Goal: Task Accomplishment & Management: Manage account settings

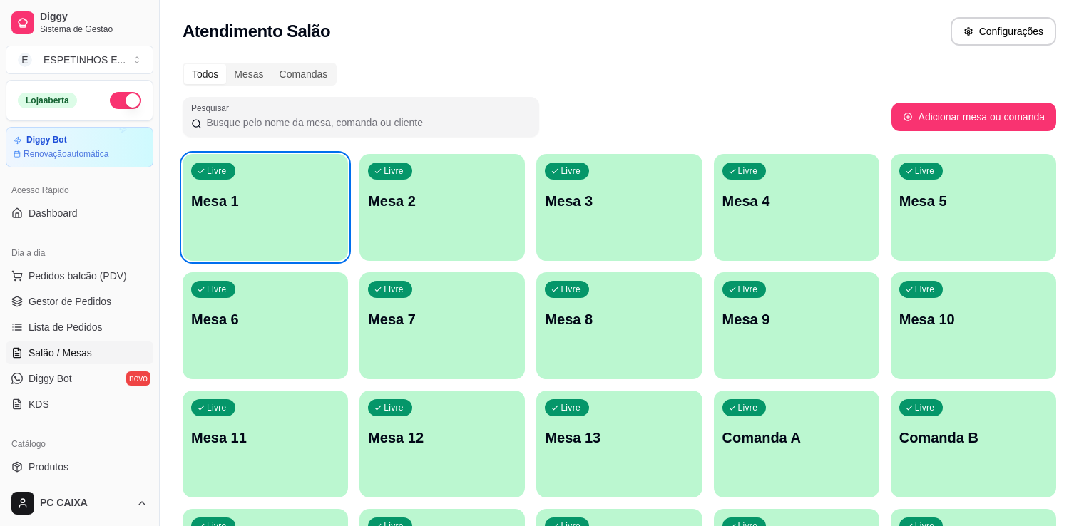
scroll to position [147, 0]
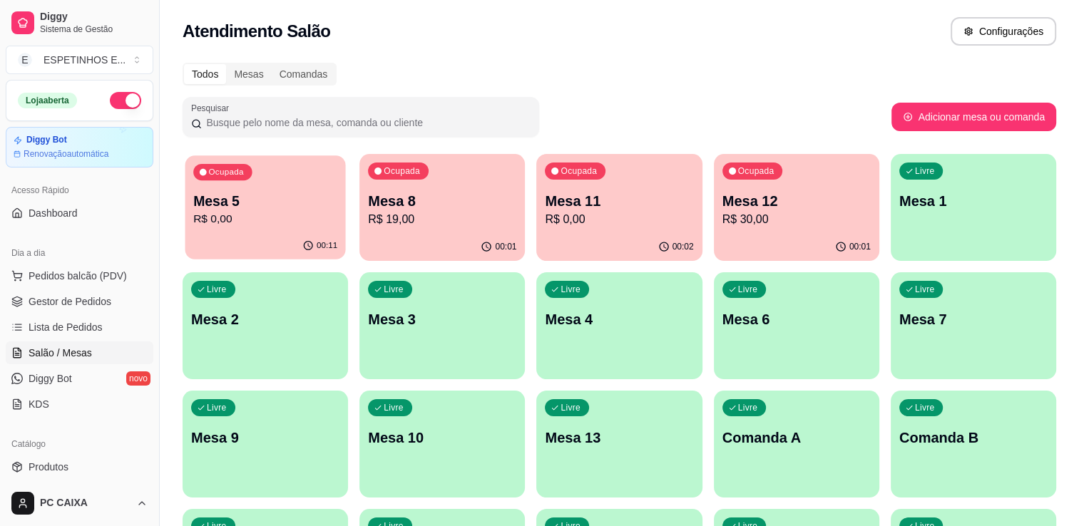
click at [260, 211] on p "R$ 0,00" at bounding box center [265, 219] width 144 height 16
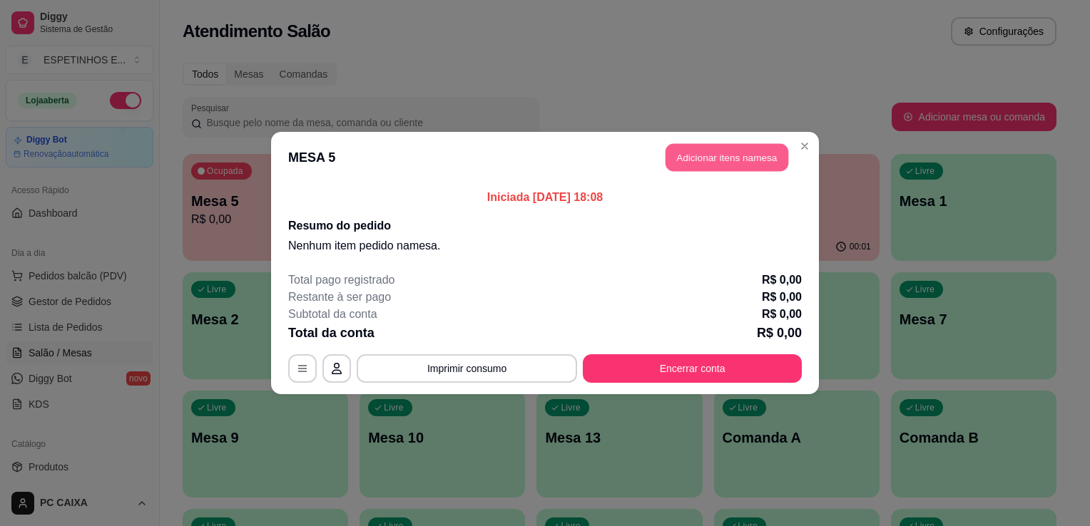
click at [720, 160] on button "Adicionar itens na mesa" at bounding box center [726, 158] width 123 height 28
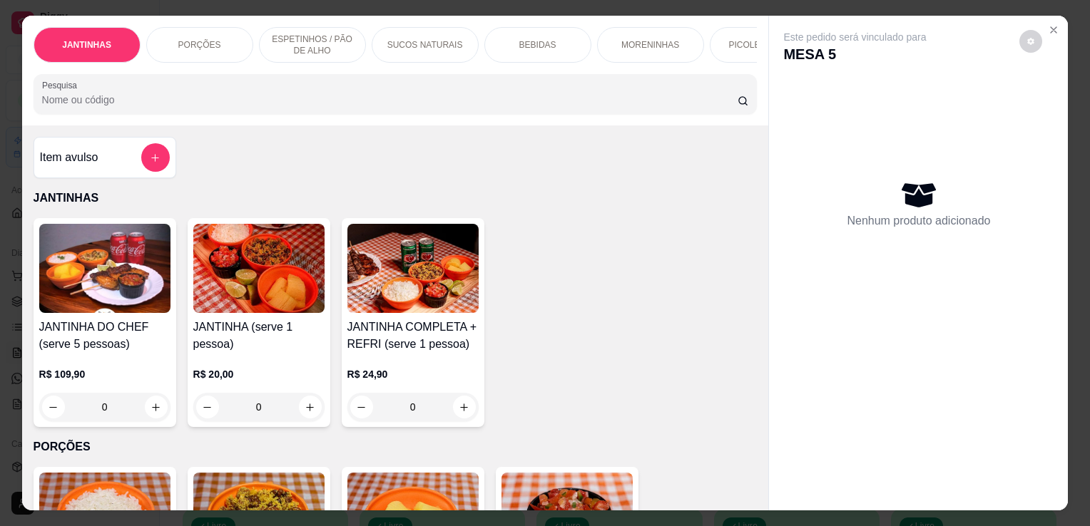
click at [454, 411] on div "0" at bounding box center [412, 407] width 131 height 29
click at [1048, 29] on icon "Close" at bounding box center [1053, 29] width 11 height 11
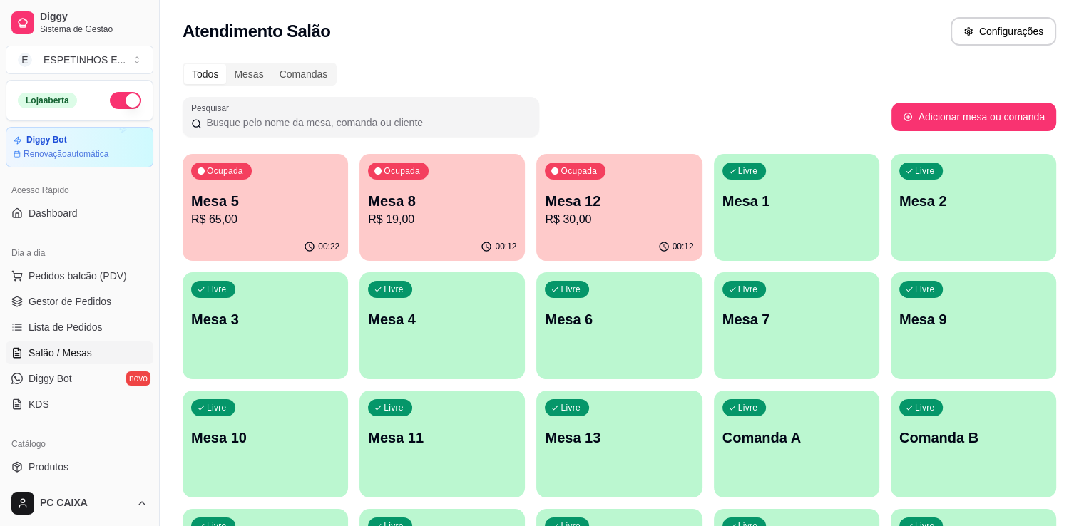
click at [675, 300] on div "Livre Mesa 6" at bounding box center [618, 317] width 165 height 90
click at [291, 215] on p "R$ 65,00" at bounding box center [265, 219] width 144 height 16
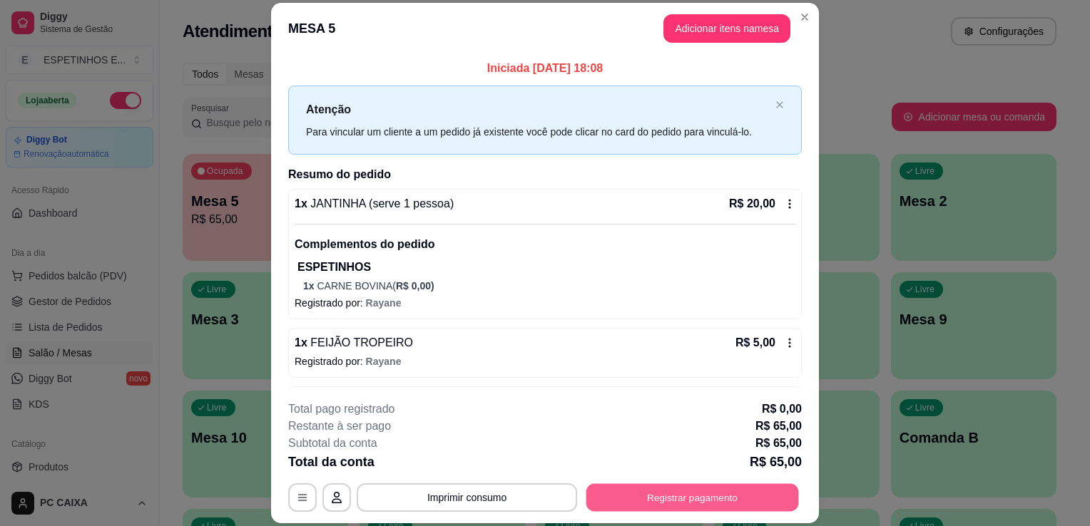
click at [668, 506] on button "Registrar pagamento" at bounding box center [692, 498] width 213 height 28
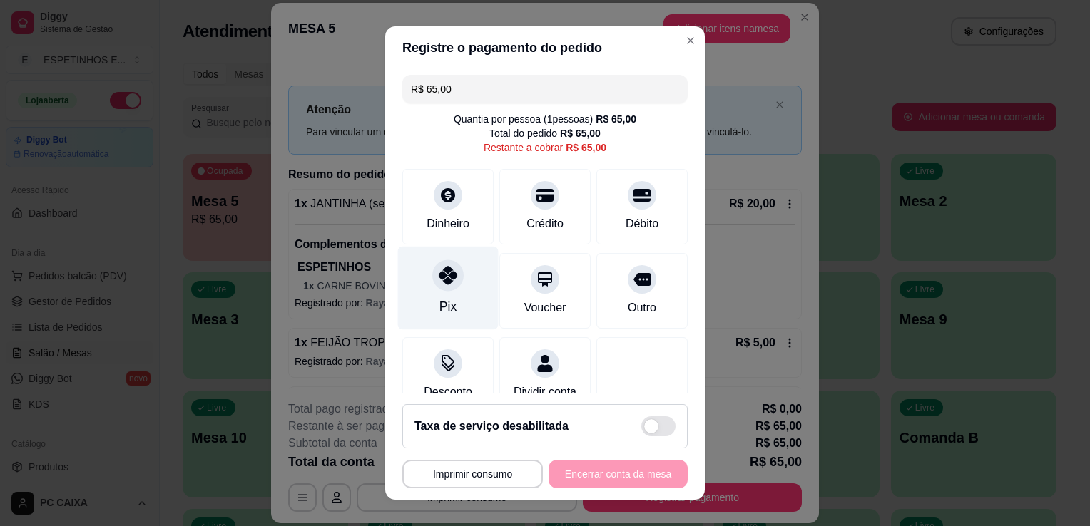
click at [440, 287] on div at bounding box center [447, 275] width 31 height 31
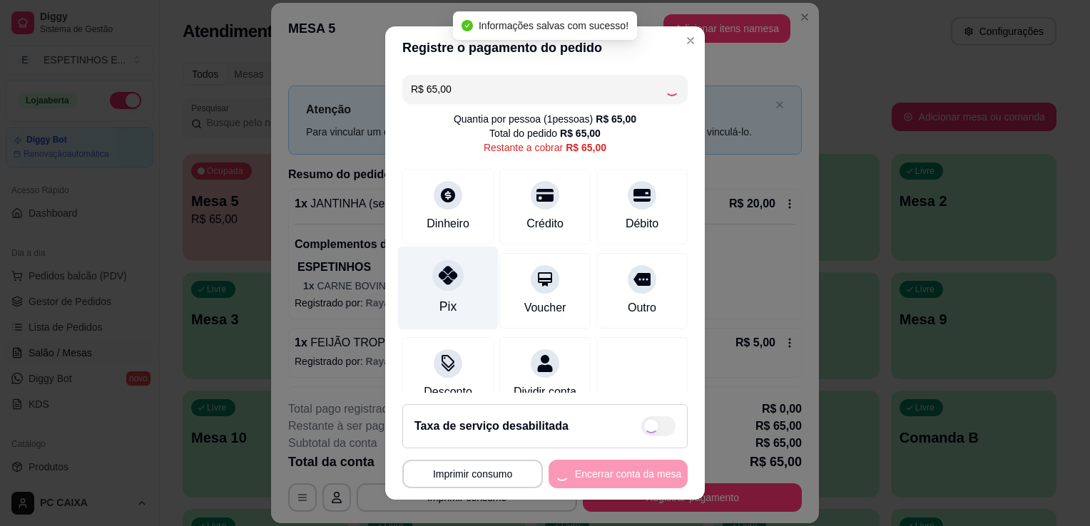
type input "R$ 0,00"
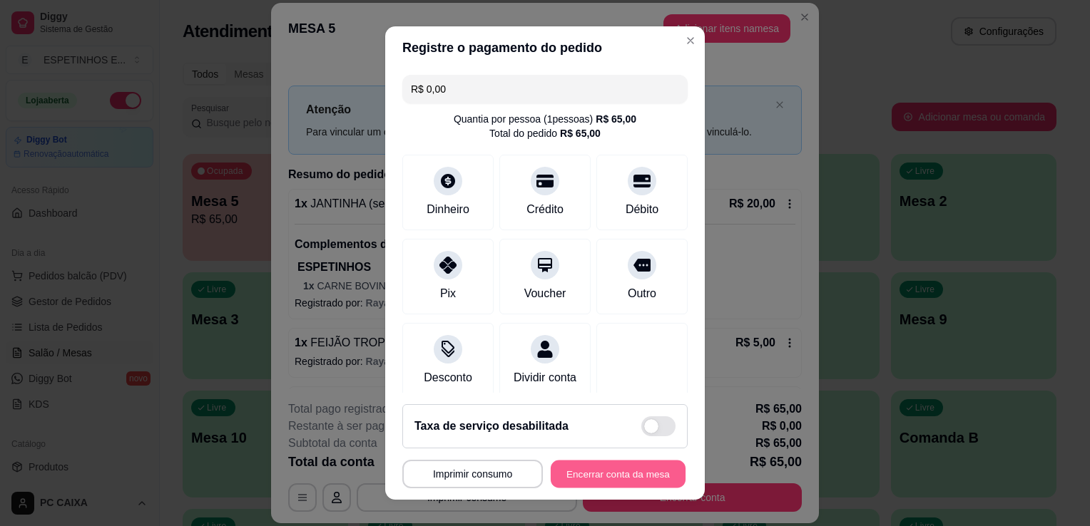
click at [608, 481] on button "Encerrar conta da mesa" at bounding box center [618, 475] width 135 height 28
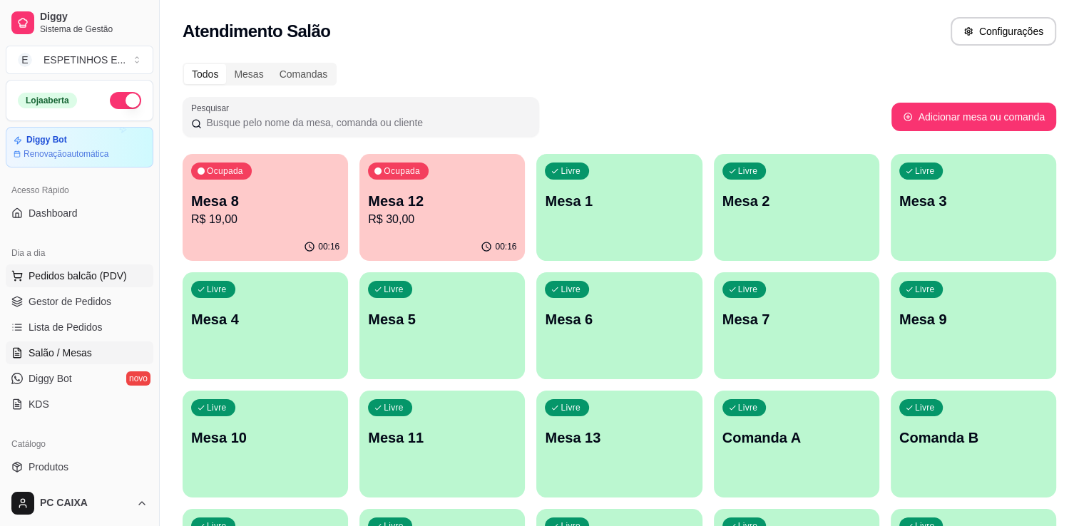
click at [61, 275] on span "Pedidos balcão (PDV)" at bounding box center [78, 276] width 98 height 14
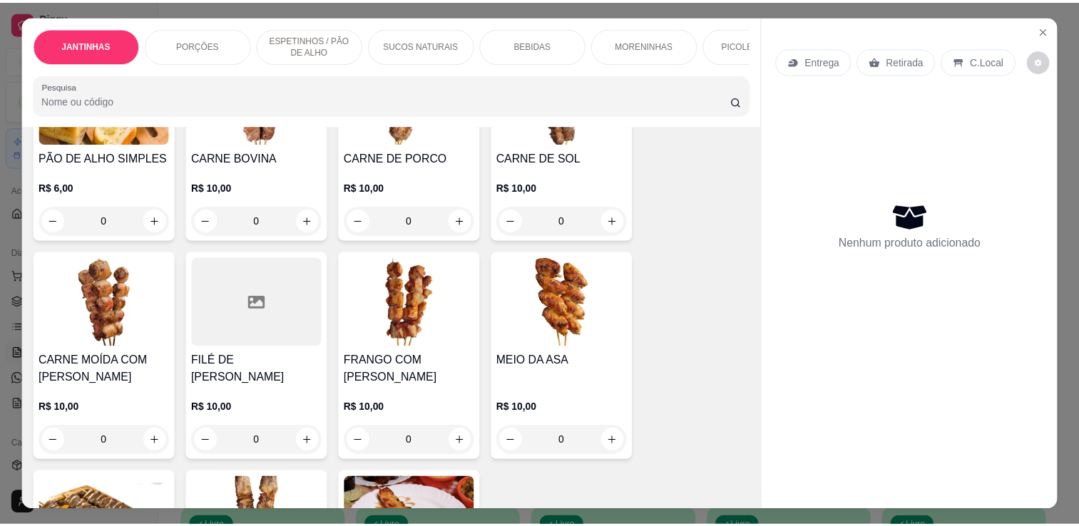
scroll to position [685, 0]
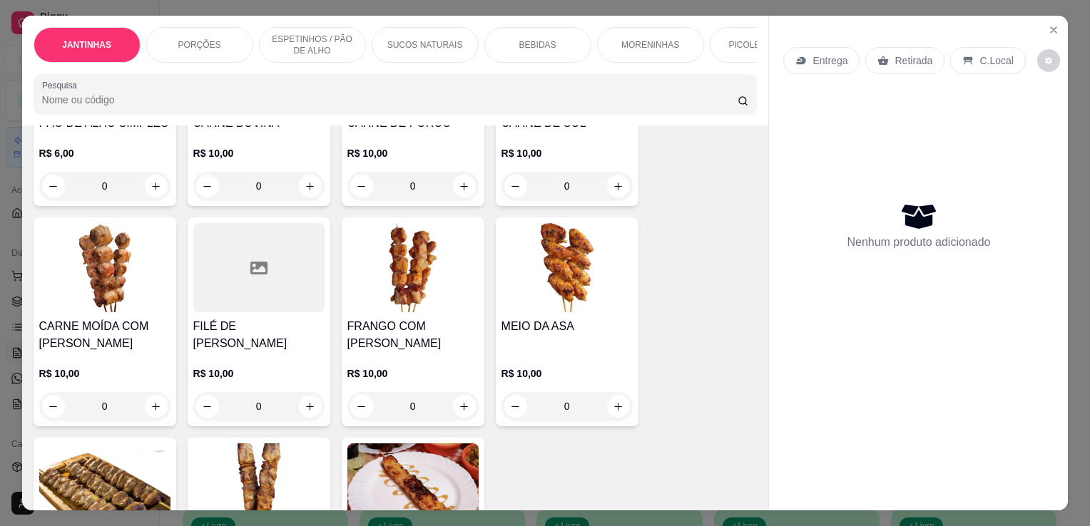
click at [605, 411] on div "0" at bounding box center [566, 406] width 131 height 29
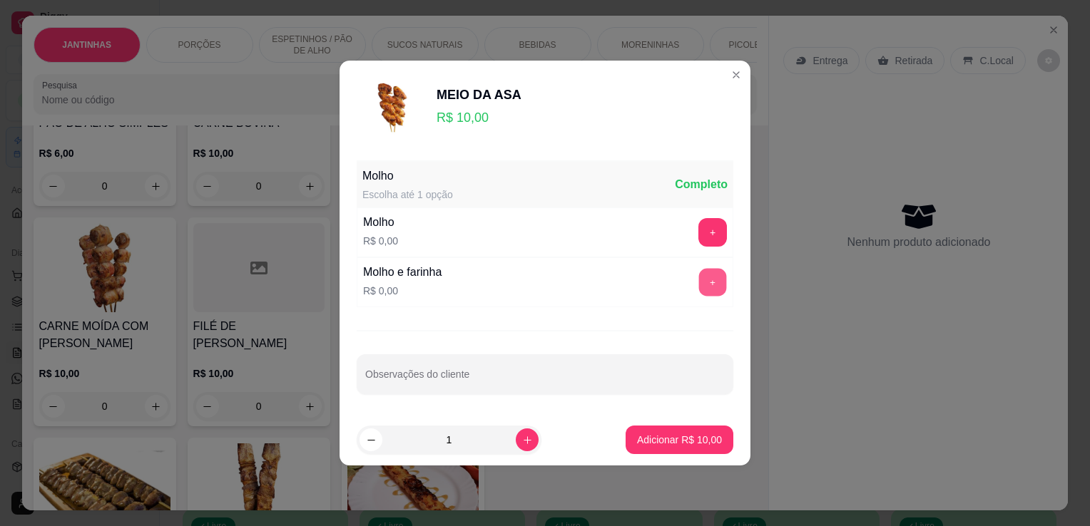
click at [706, 285] on button "+" at bounding box center [713, 283] width 28 height 28
click at [669, 447] on button "Adicionar R$ 10,00" at bounding box center [679, 440] width 105 height 28
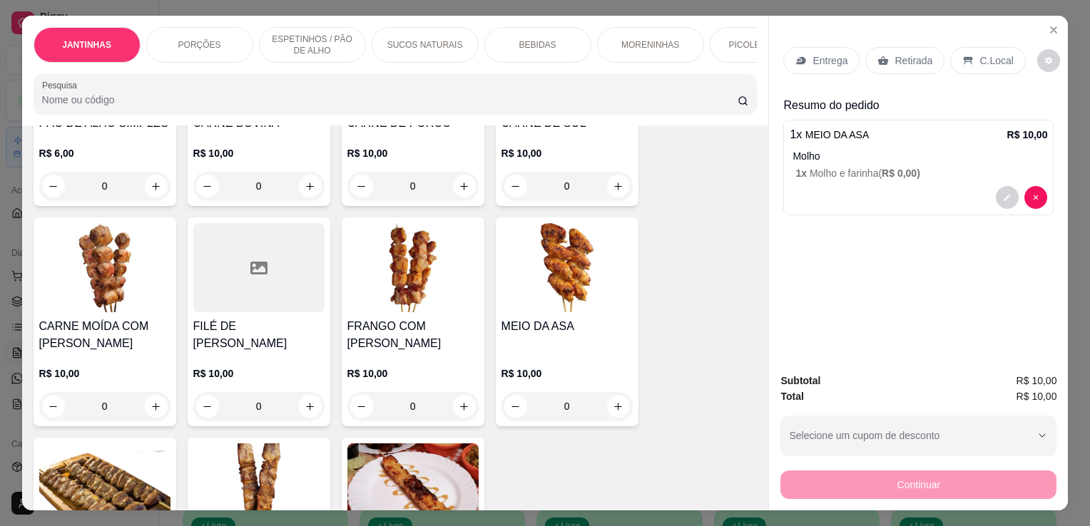
click at [815, 61] on p "Entrega" at bounding box center [829, 60] width 35 height 14
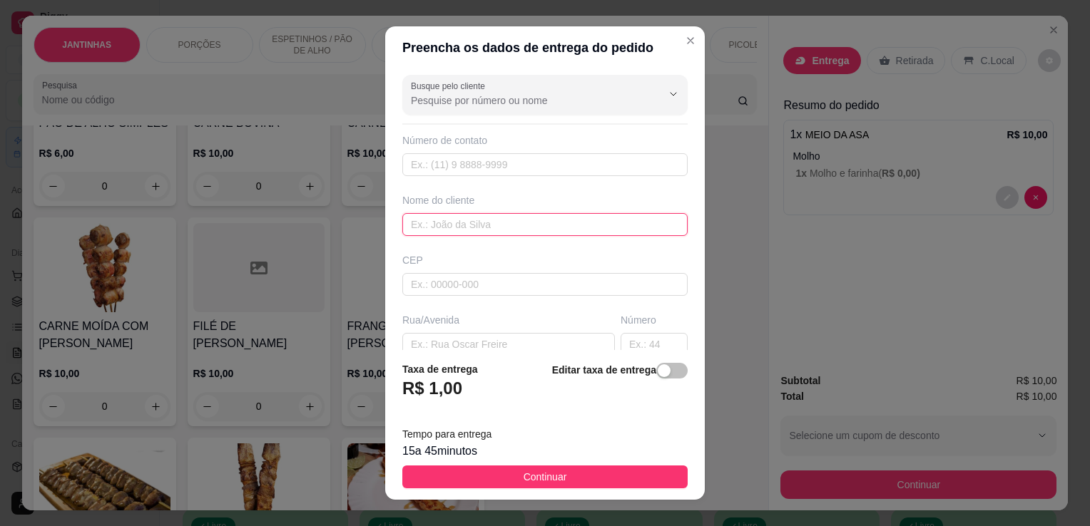
click at [459, 228] on input "text" at bounding box center [544, 224] width 285 height 23
click at [411, 226] on input "jessica" at bounding box center [544, 224] width 285 height 23
click at [411, 226] on input "jéssica" at bounding box center [544, 224] width 285 height 23
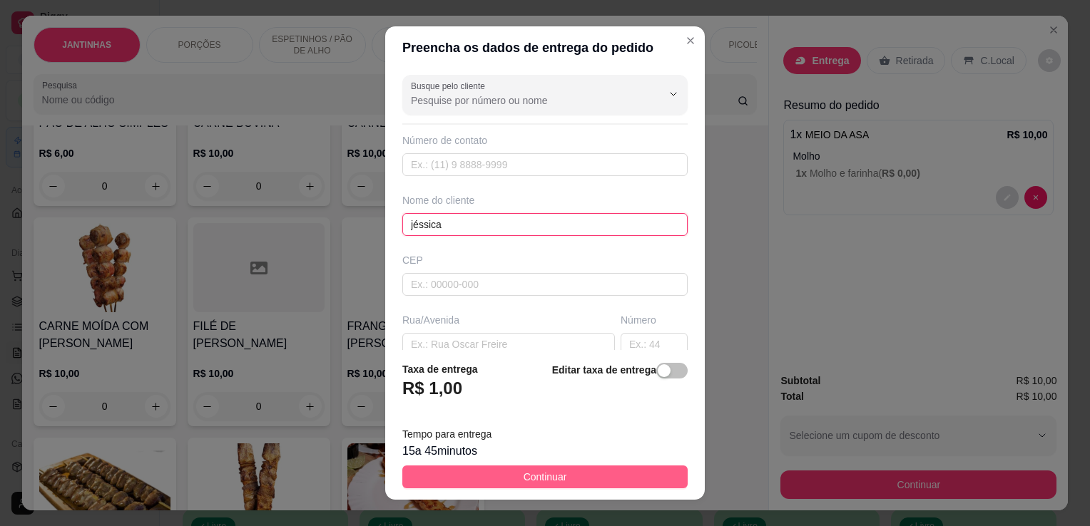
type input "jéssica"
click at [573, 478] on button "Continuar" at bounding box center [544, 477] width 285 height 23
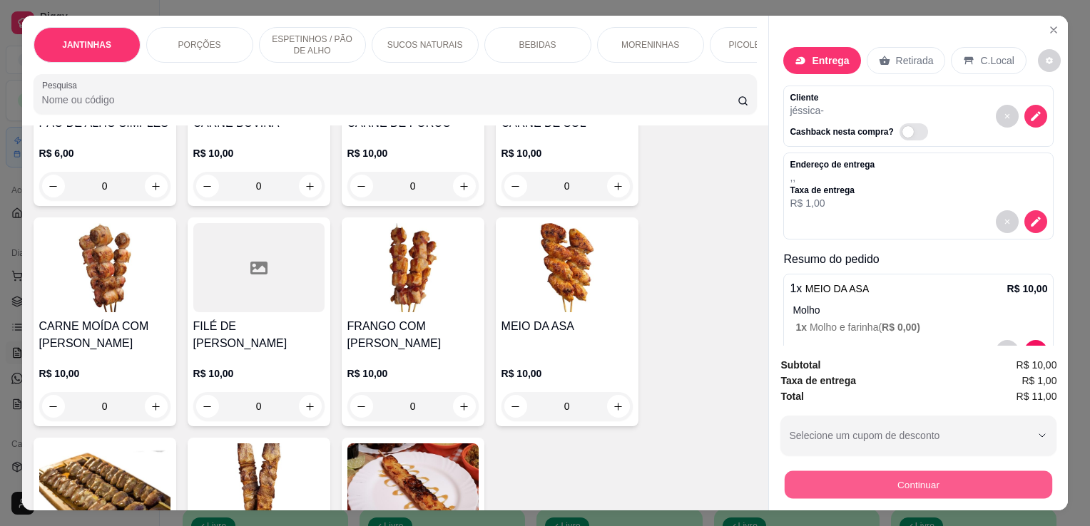
click at [974, 477] on button "Continuar" at bounding box center [917, 485] width 267 height 28
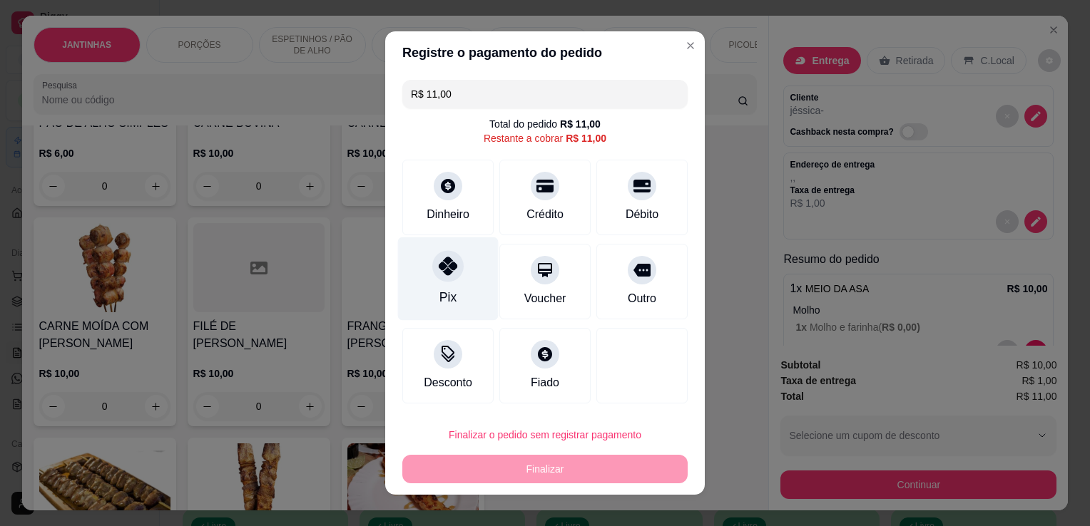
click at [439, 300] on div "Pix" at bounding box center [447, 297] width 17 height 19
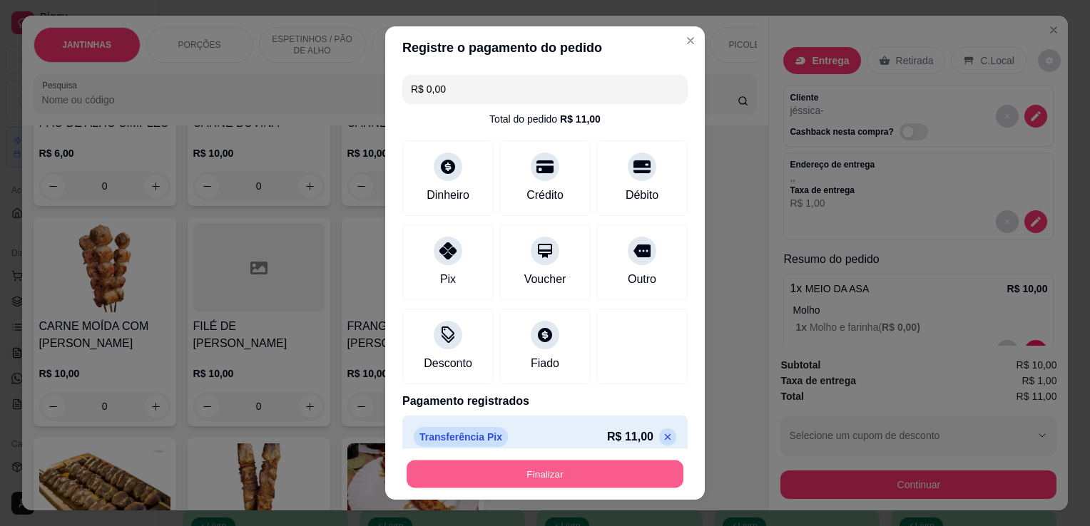
click at [507, 474] on button "Finalizar" at bounding box center [544, 475] width 277 height 28
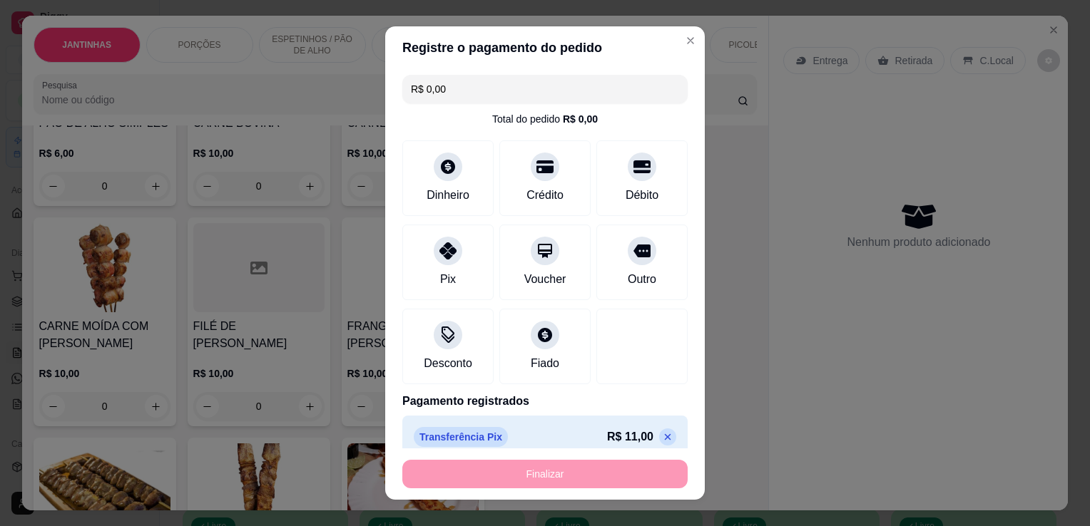
type input "-R$ 11,00"
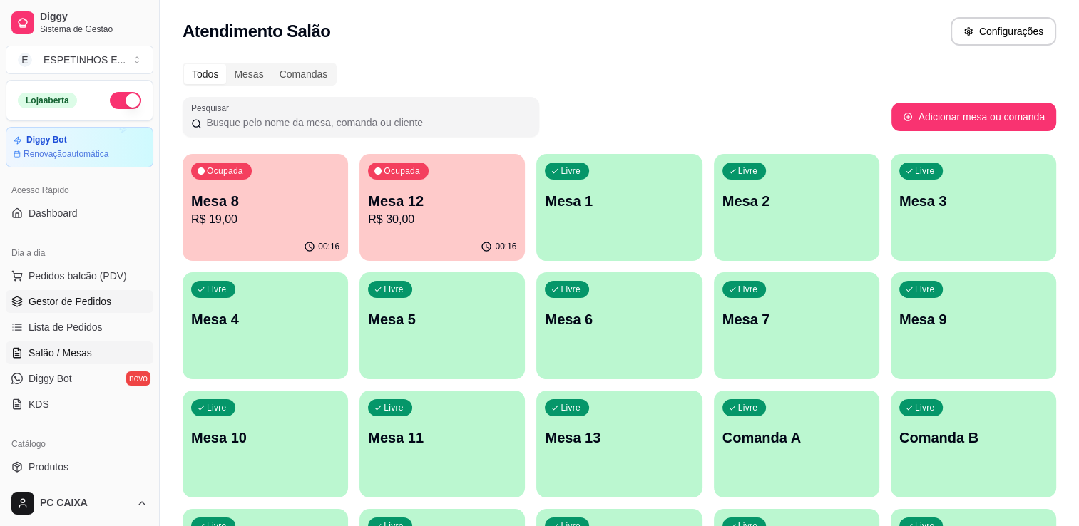
click at [31, 301] on span "Gestor de Pedidos" at bounding box center [70, 302] width 83 height 14
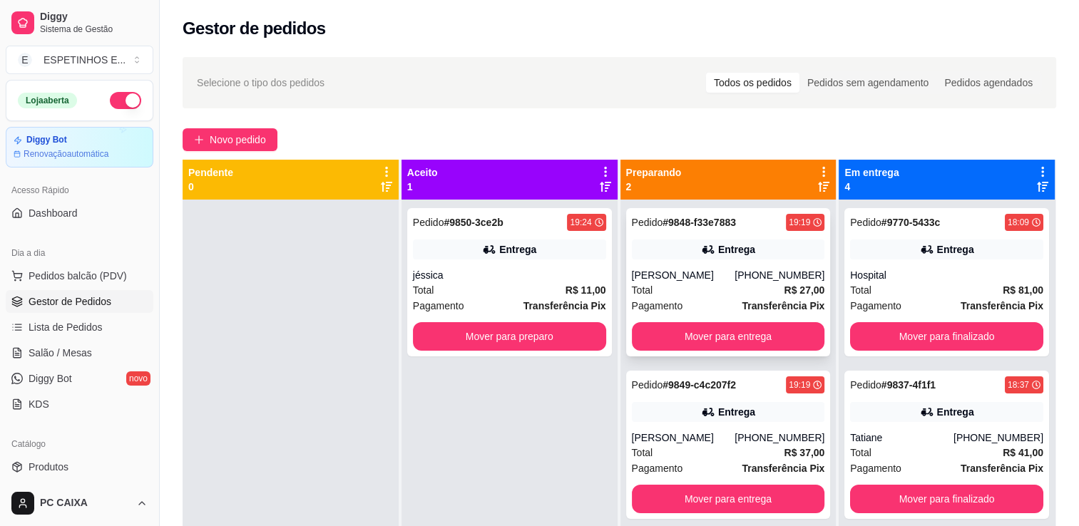
click at [690, 272] on div "Thalita" at bounding box center [683, 275] width 103 height 14
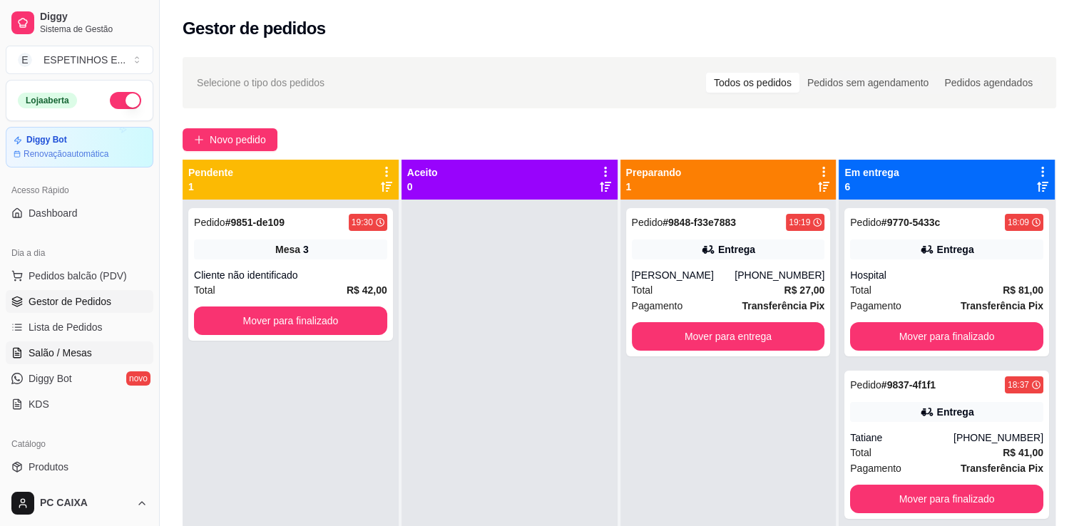
click at [61, 346] on span "Salão / Mesas" at bounding box center [60, 353] width 63 height 14
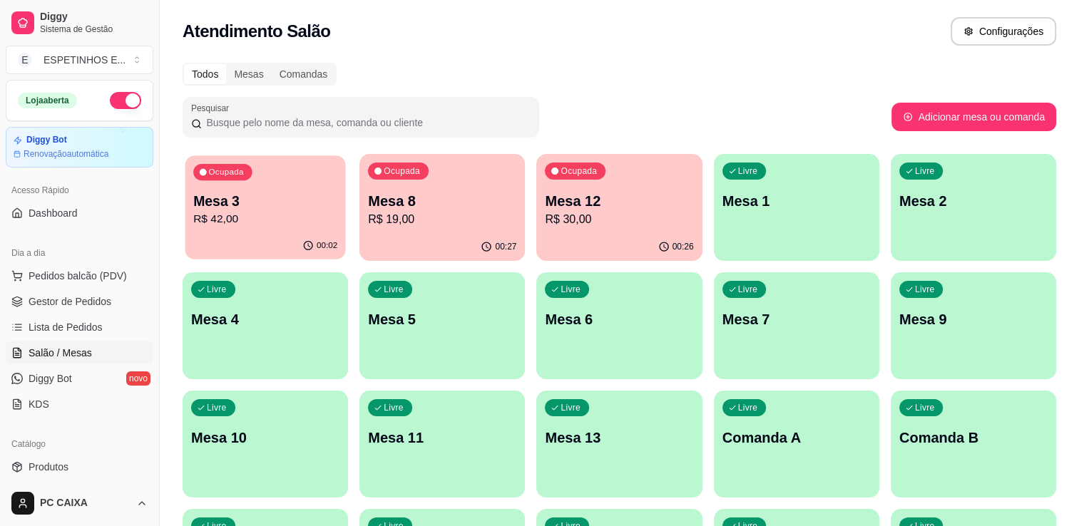
click at [342, 260] on div "Ocupada Mesa 3 R$ 42,00 00:02 Ocupada Mesa 8 R$ 19,00 00:27 Ocupada Mesa 12 R$ …" at bounding box center [620, 385] width 874 height 462
click at [647, 225] on p "R$ 30,00" at bounding box center [620, 219] width 144 height 16
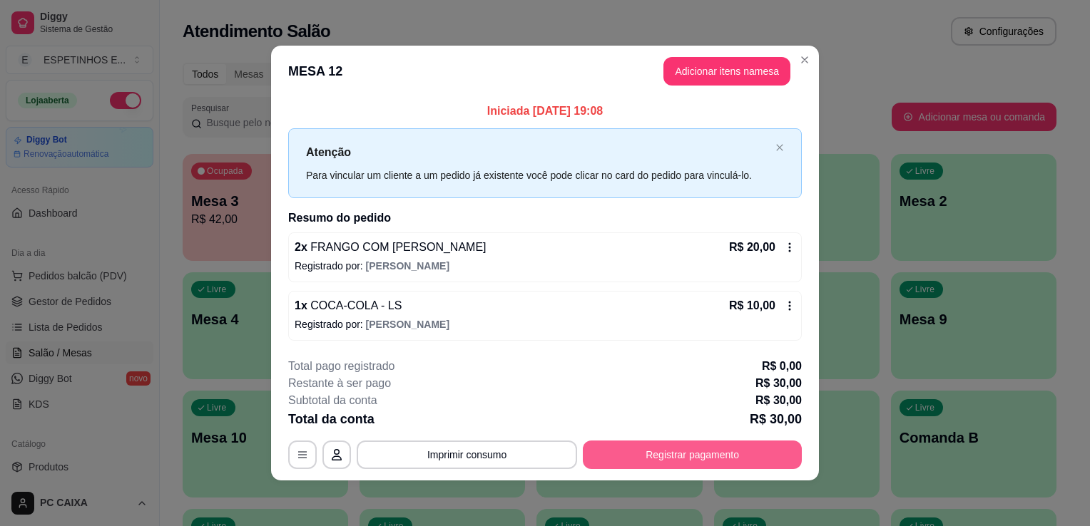
click at [646, 458] on button "Registrar pagamento" at bounding box center [692, 455] width 219 height 29
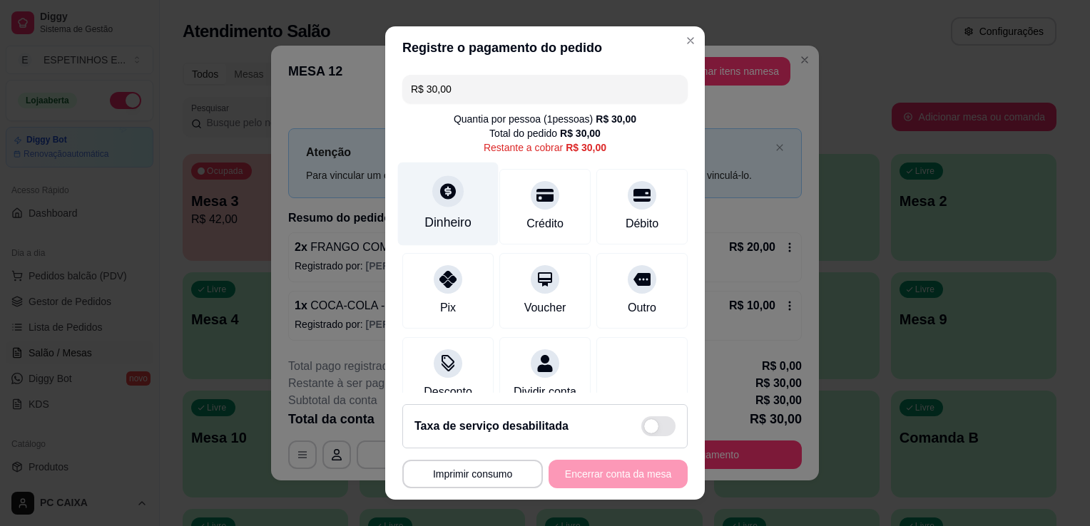
click at [444, 218] on div "Dinheiro" at bounding box center [447, 222] width 47 height 19
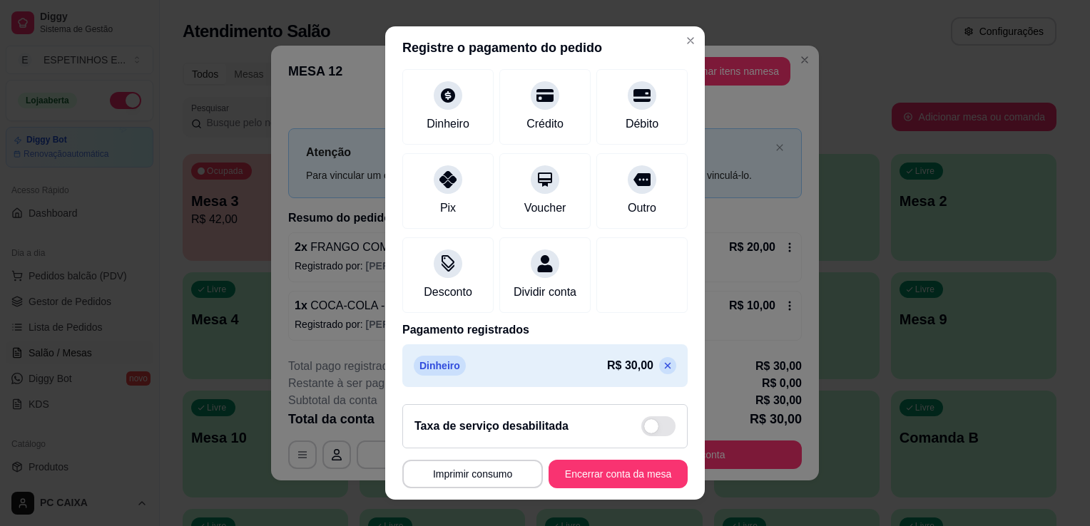
scroll to position [101, 0]
click at [665, 368] on icon at bounding box center [668, 366] width 6 height 6
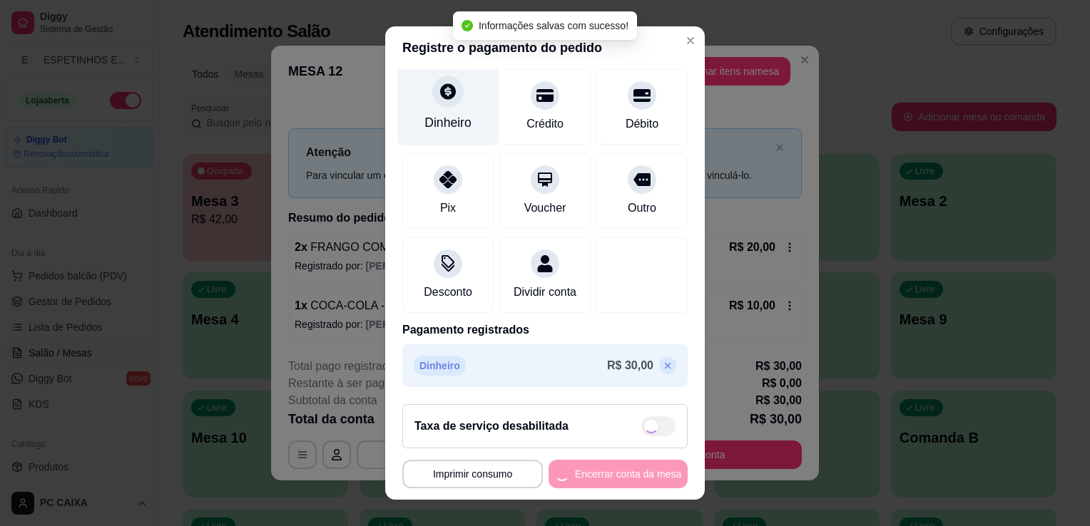
click at [441, 116] on div "Dinheiro" at bounding box center [447, 122] width 47 height 19
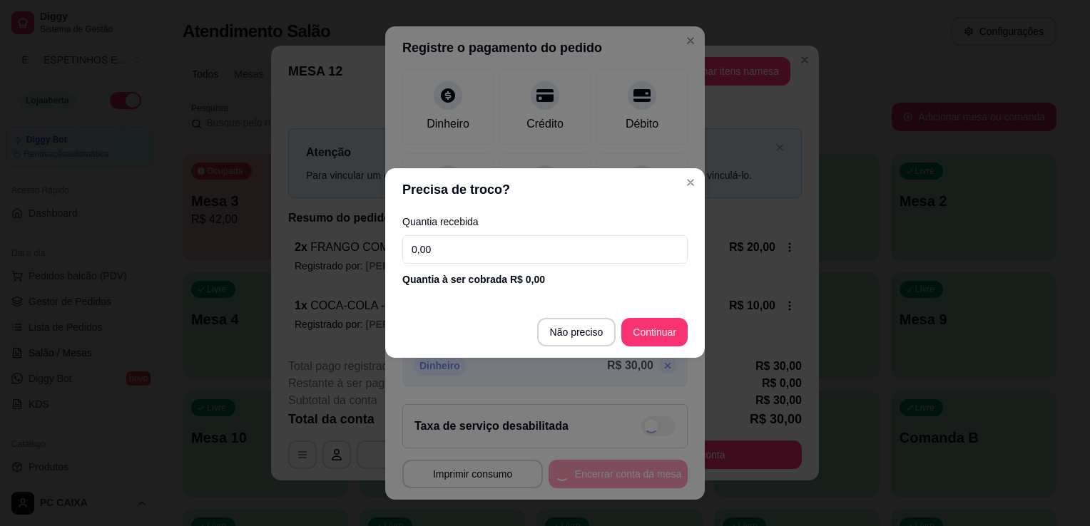
type input "R$ 30,00"
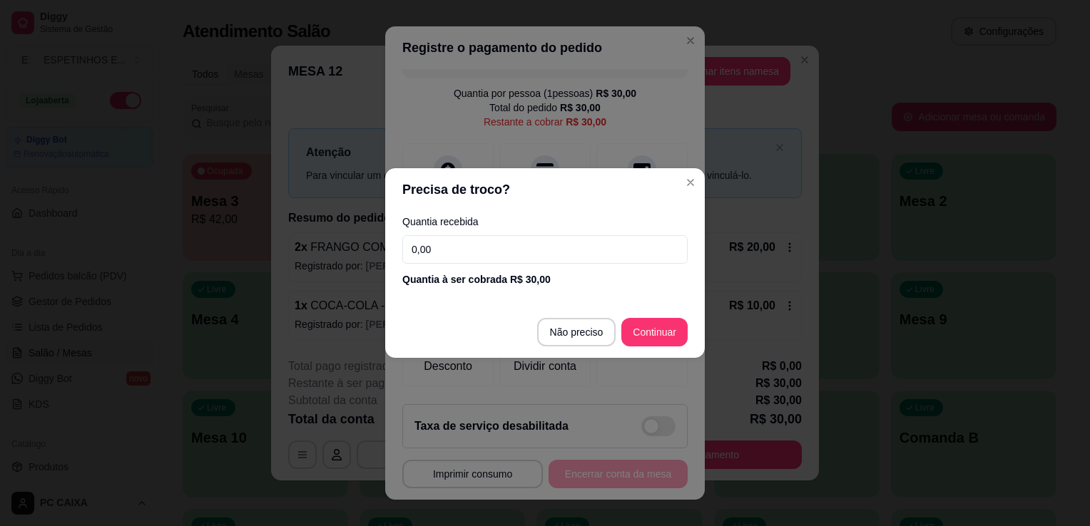
click at [508, 245] on input "0,00" at bounding box center [544, 249] width 285 height 29
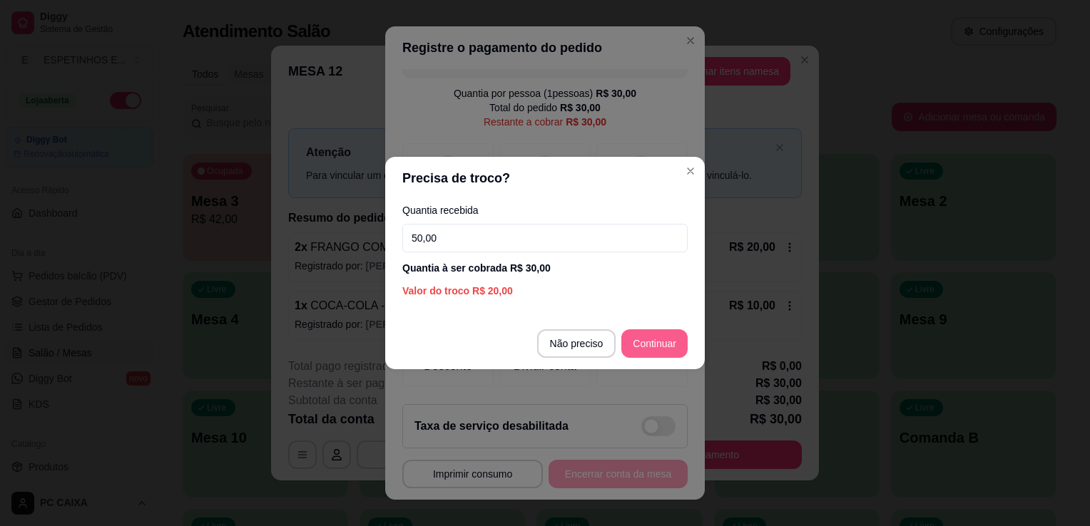
type input "50,00"
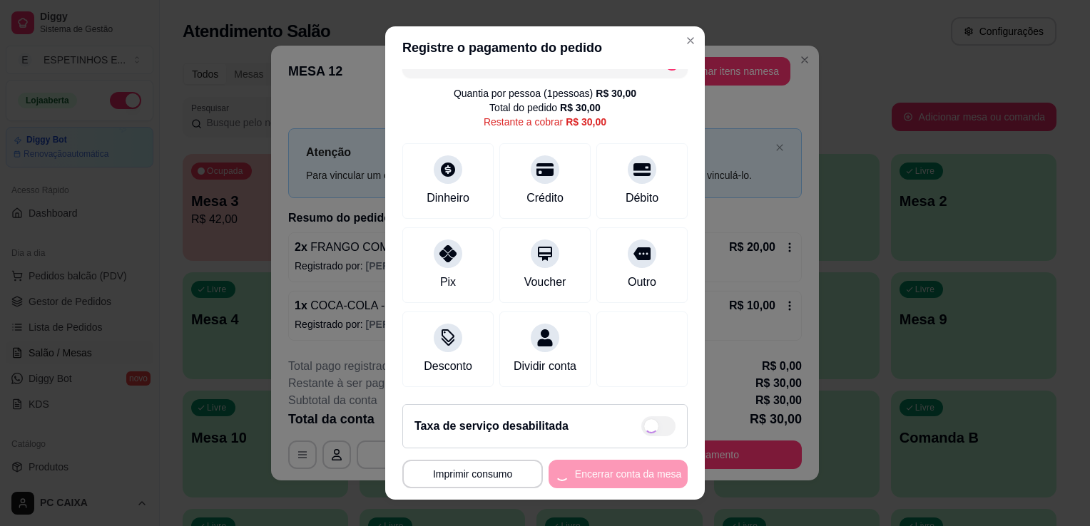
type input "R$ 0,00"
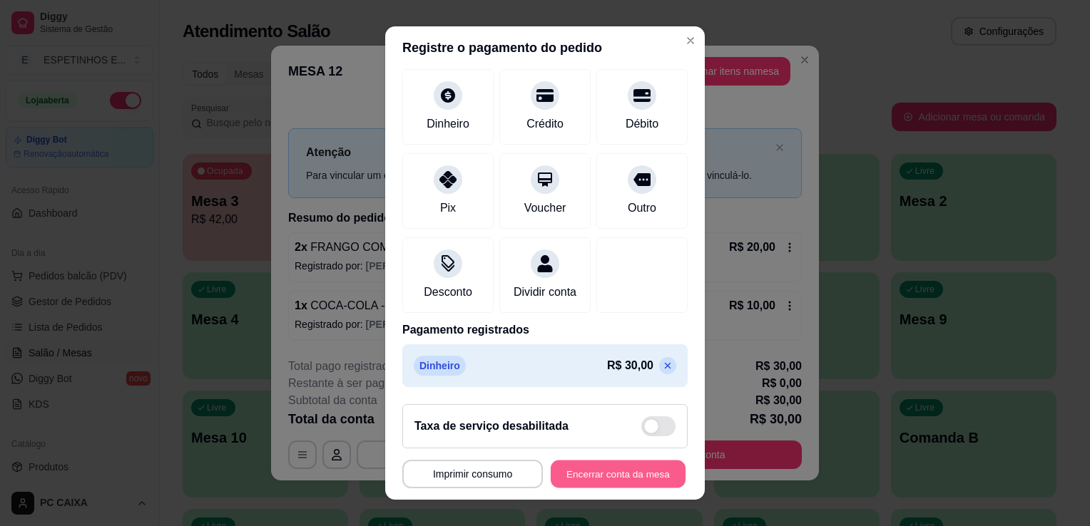
click at [587, 472] on button "Encerrar conta da mesa" at bounding box center [618, 475] width 135 height 28
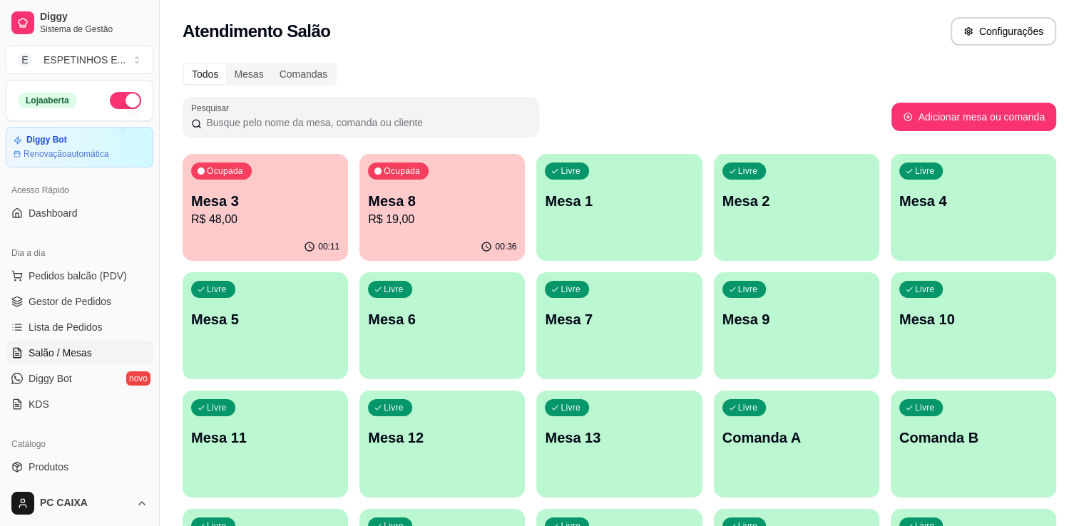
click at [434, 196] on p "Mesa 8" at bounding box center [442, 201] width 148 height 20
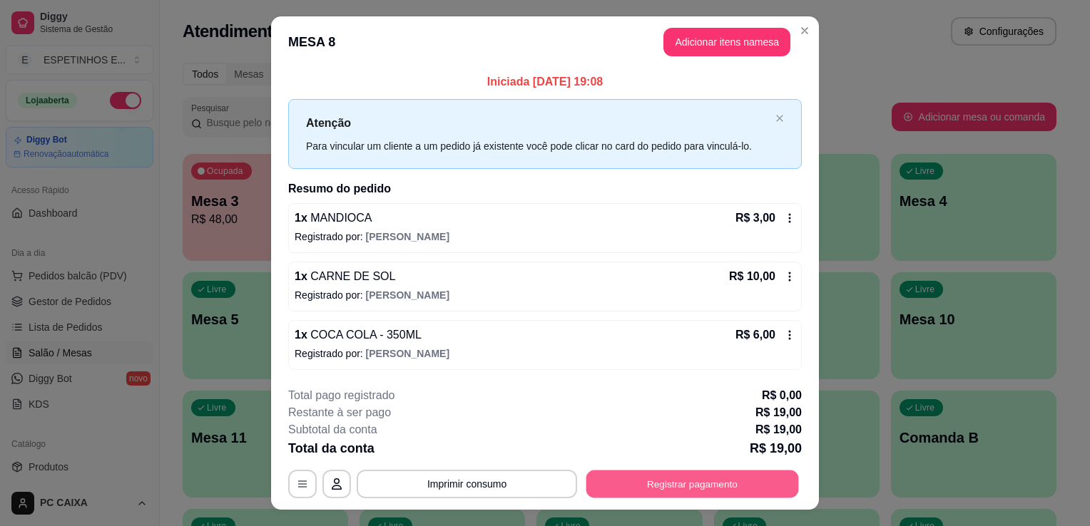
click at [662, 485] on button "Registrar pagamento" at bounding box center [692, 484] width 213 height 28
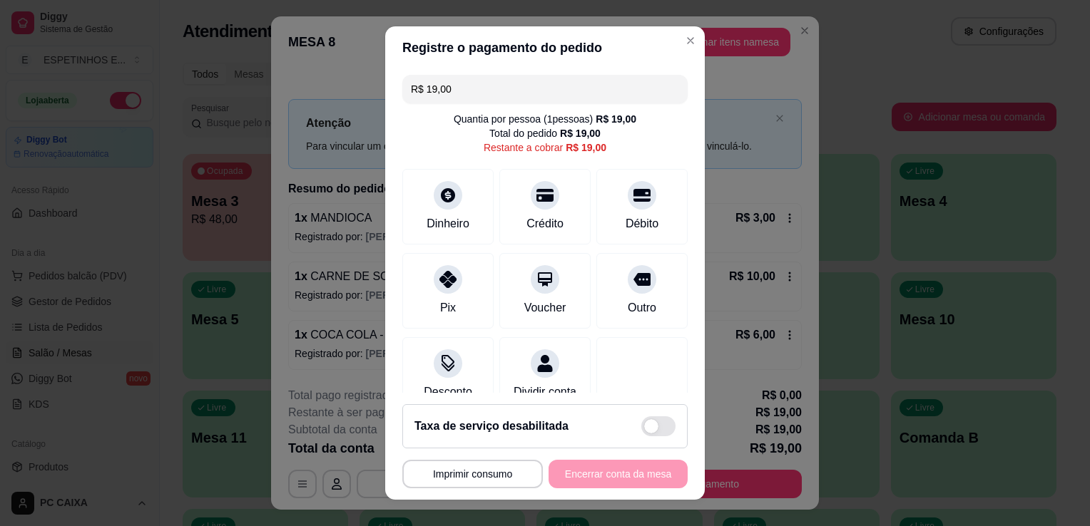
click at [662, 485] on div "**********" at bounding box center [544, 474] width 285 height 29
click at [525, 218] on div "Crédito" at bounding box center [545, 222] width 41 height 19
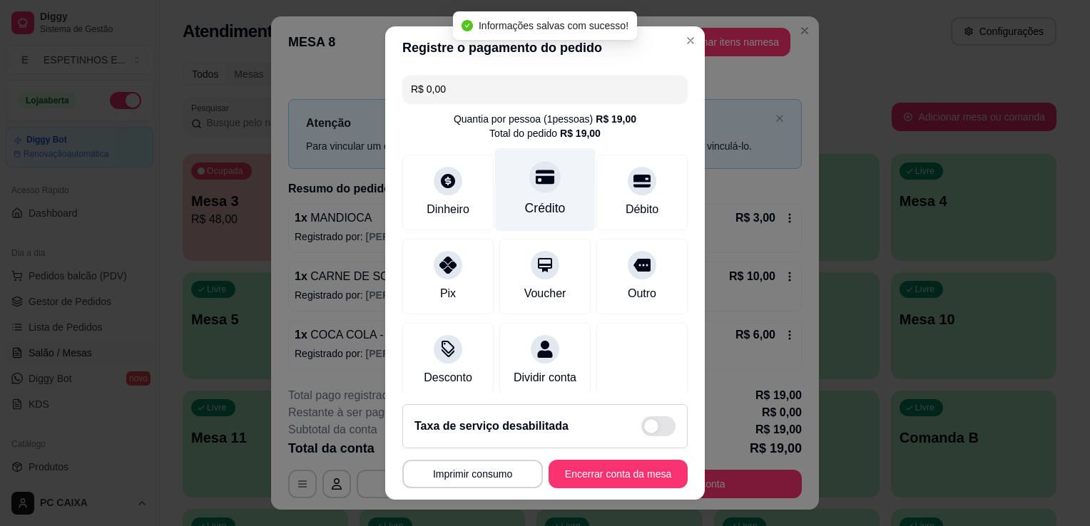
type input "R$ 0,00"
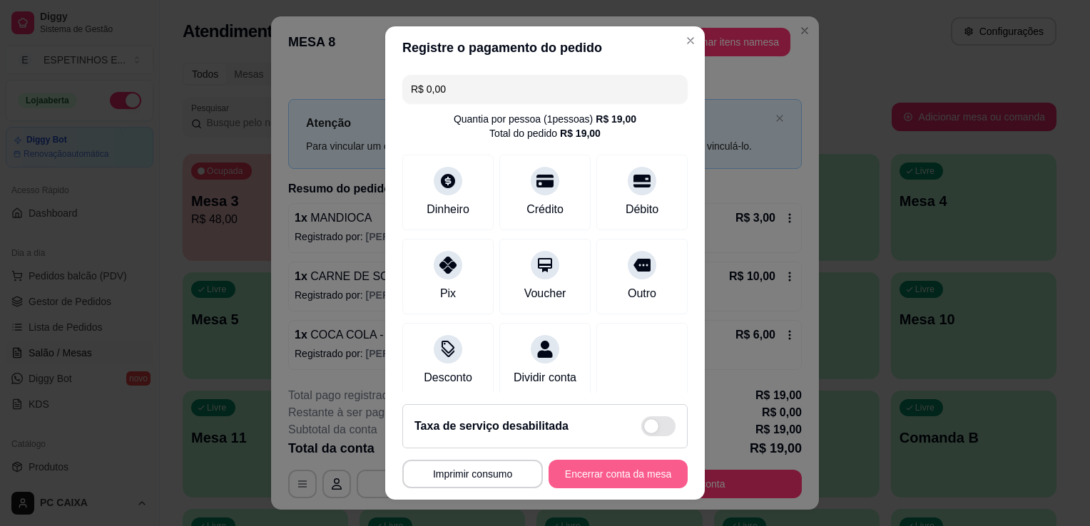
click at [608, 474] on button "Encerrar conta da mesa" at bounding box center [617, 474] width 139 height 29
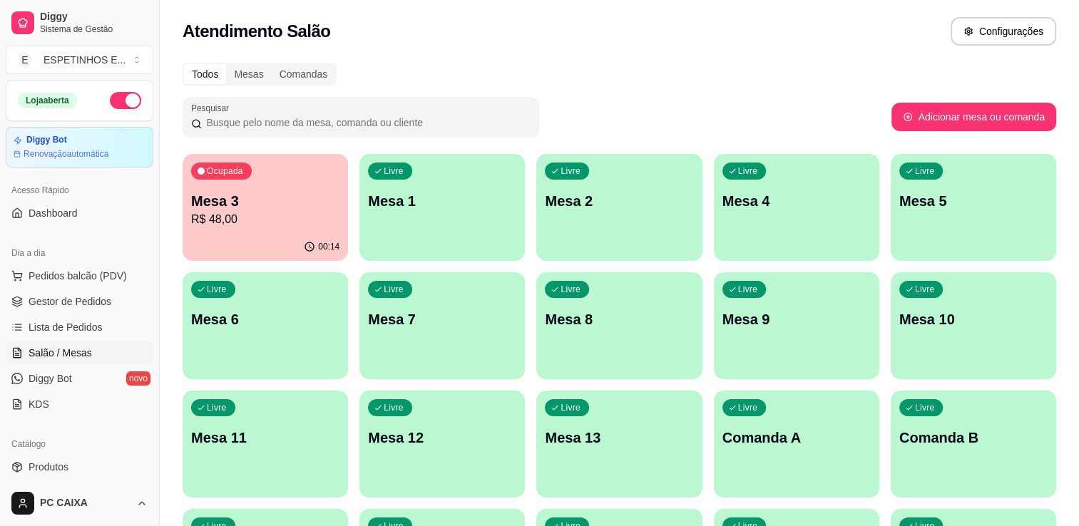
click at [214, 208] on p "Mesa 3" at bounding box center [265, 201] width 148 height 20
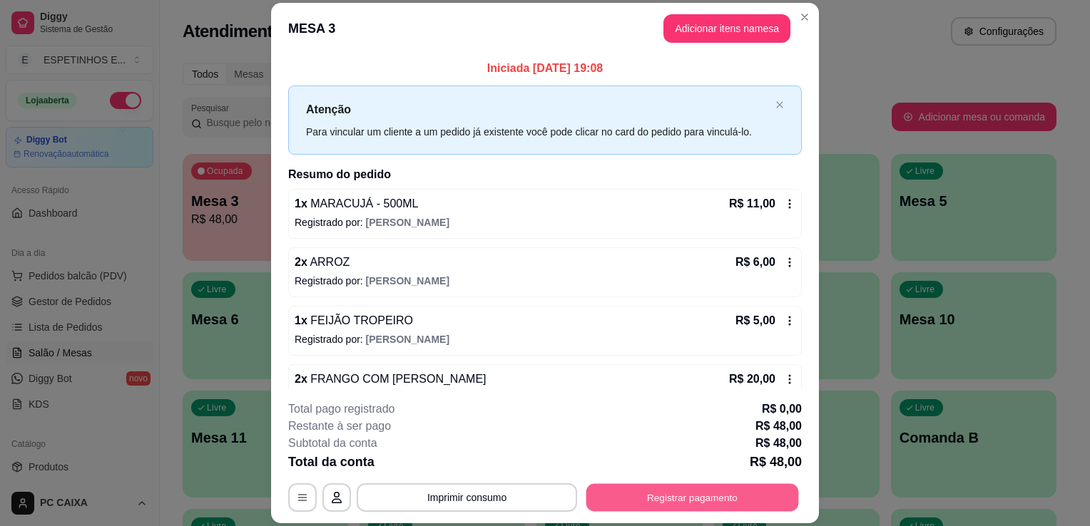
click at [710, 494] on button "Registrar pagamento" at bounding box center [692, 498] width 213 height 28
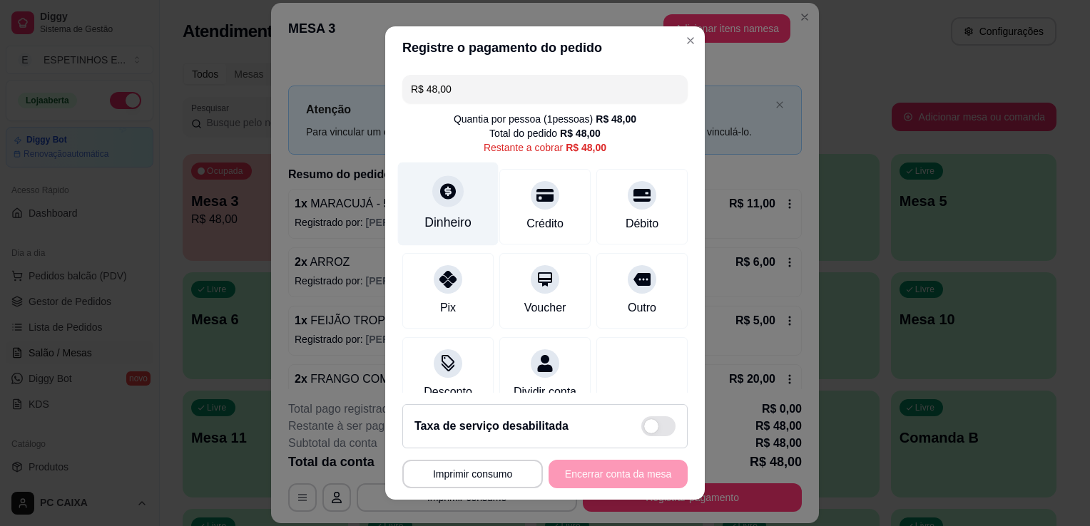
click at [463, 197] on div "Dinheiro" at bounding box center [448, 204] width 101 height 83
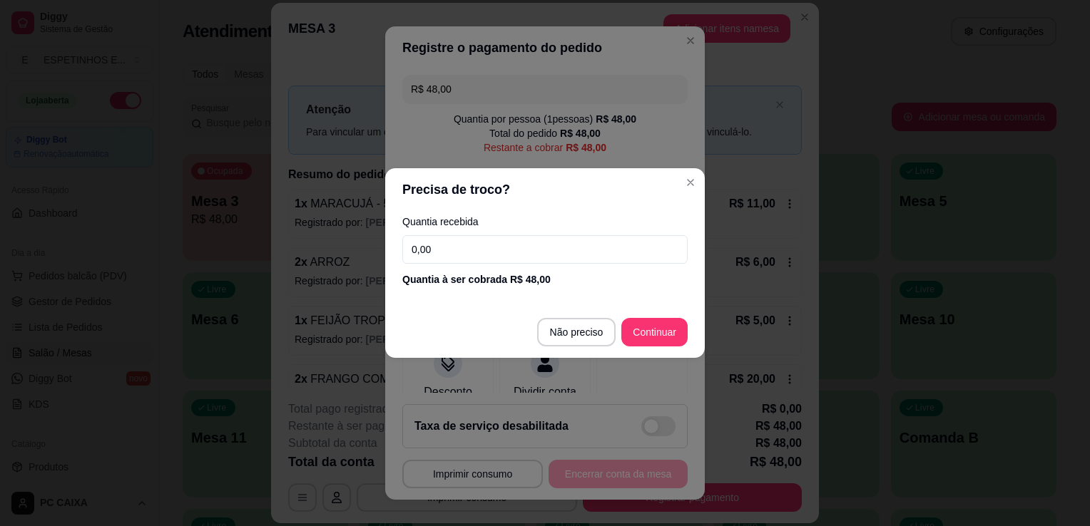
click at [440, 247] on input "0,00" at bounding box center [544, 249] width 285 height 29
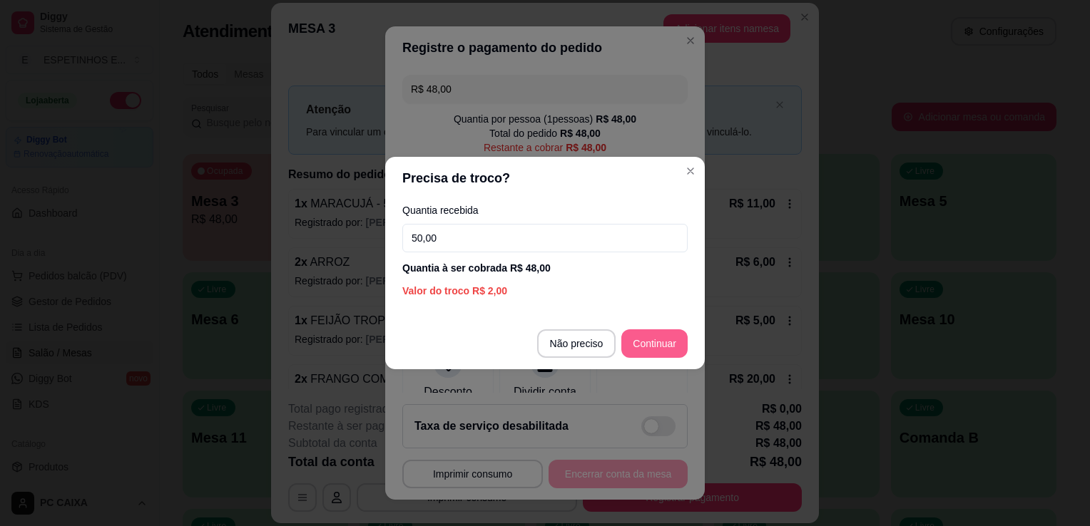
type input "50,00"
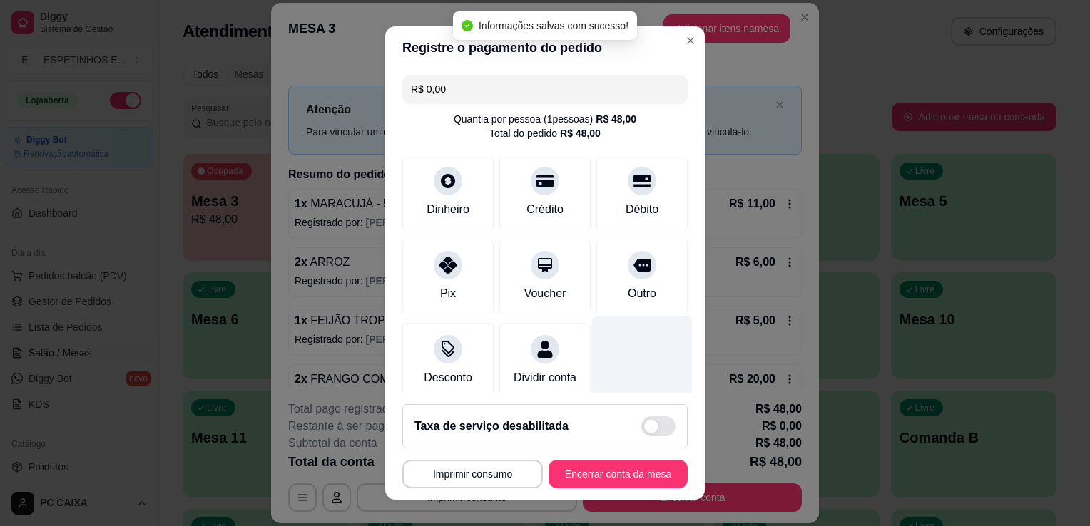
type input "R$ 0,00"
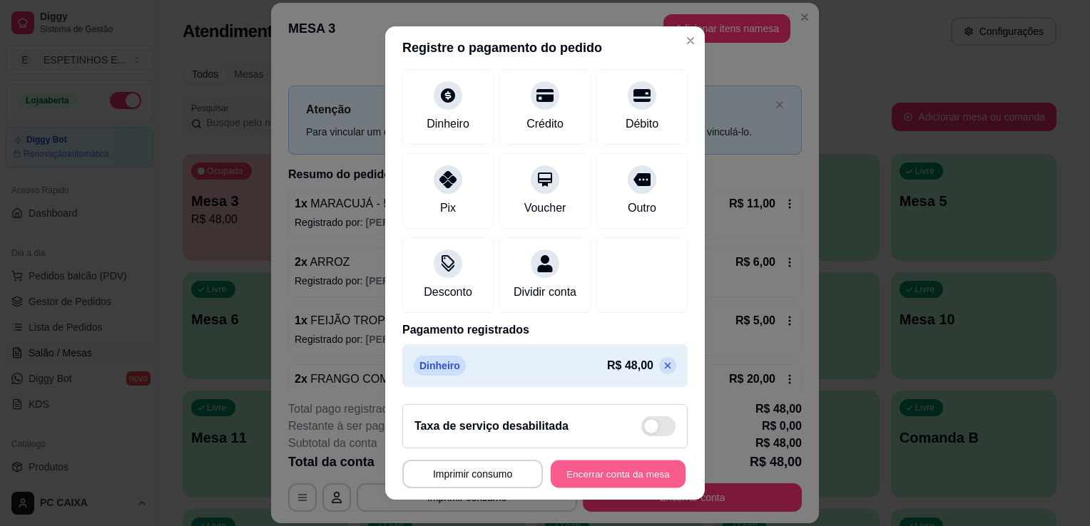
click at [628, 483] on button "Encerrar conta da mesa" at bounding box center [618, 475] width 135 height 28
